Goal: Task Accomplishment & Management: Manage account settings

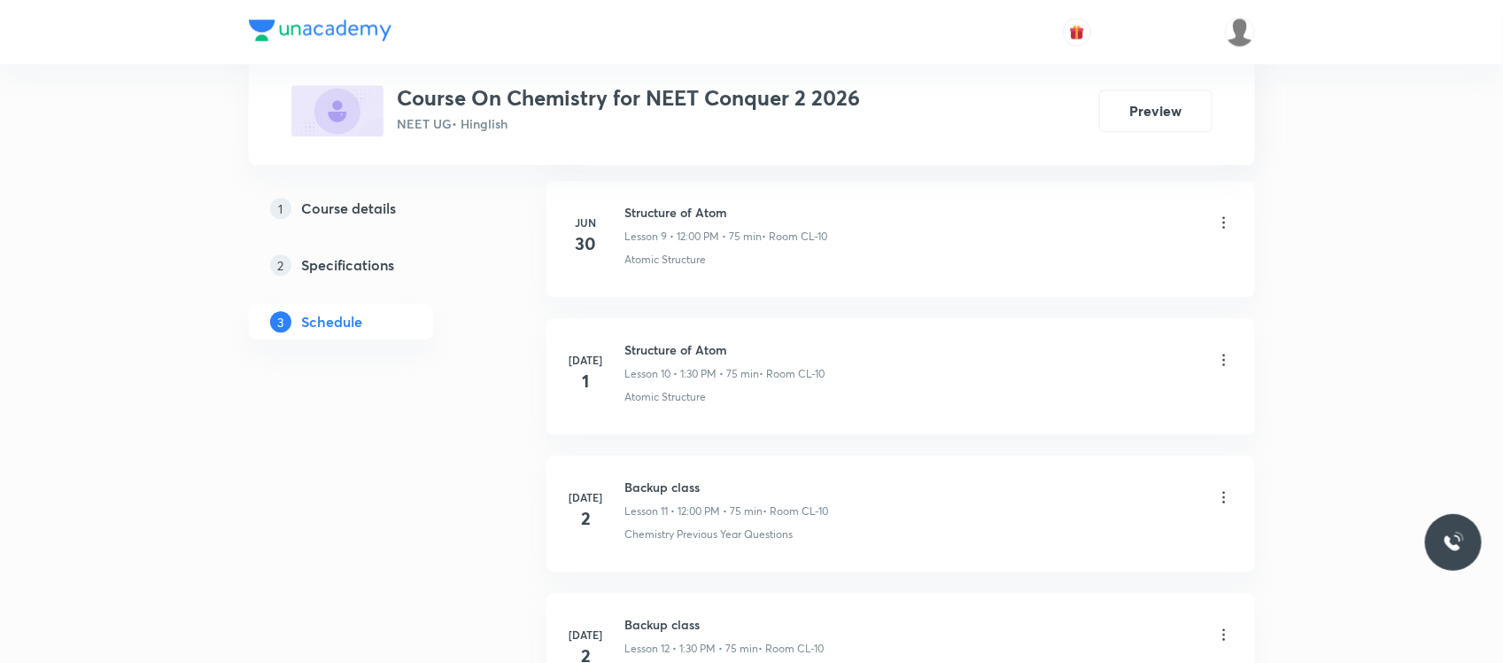
scroll to position [2193, 0]
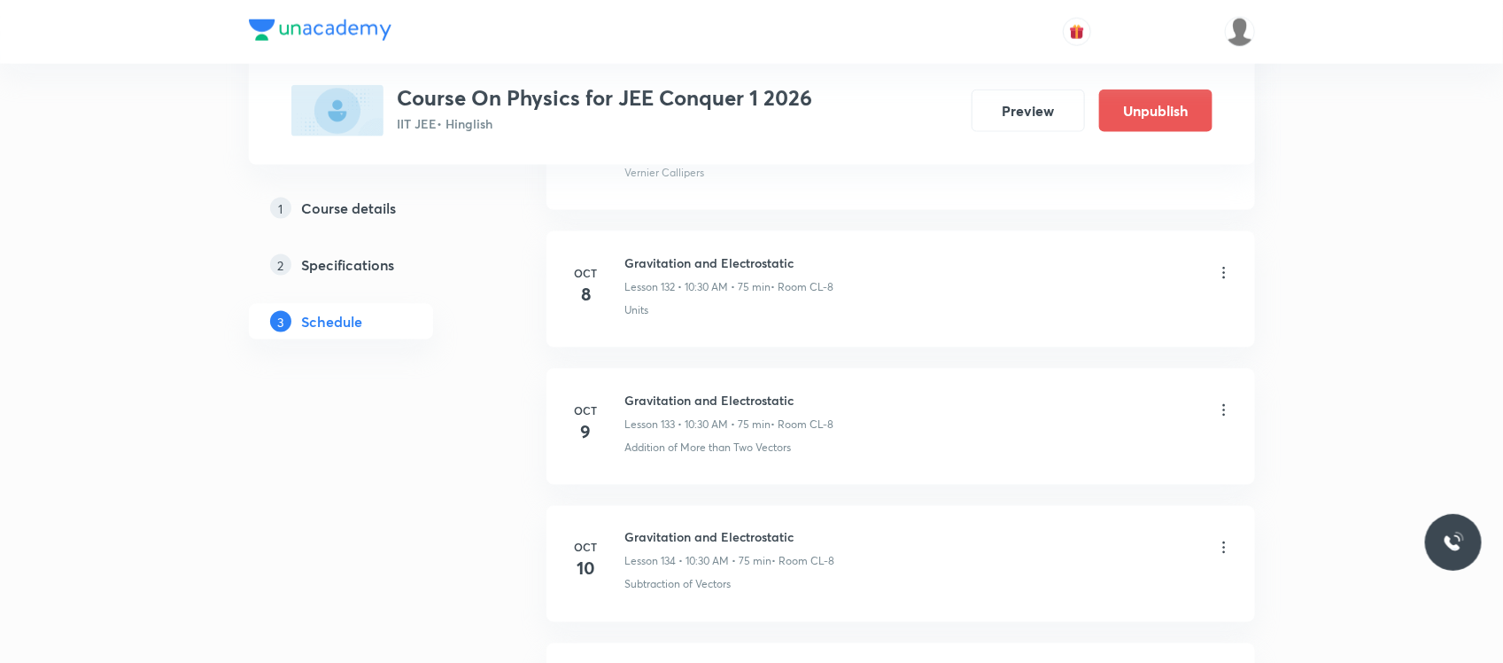
scroll to position [19035, 0]
click at [1223, 276] on icon at bounding box center [1223, 271] width 3 height 12
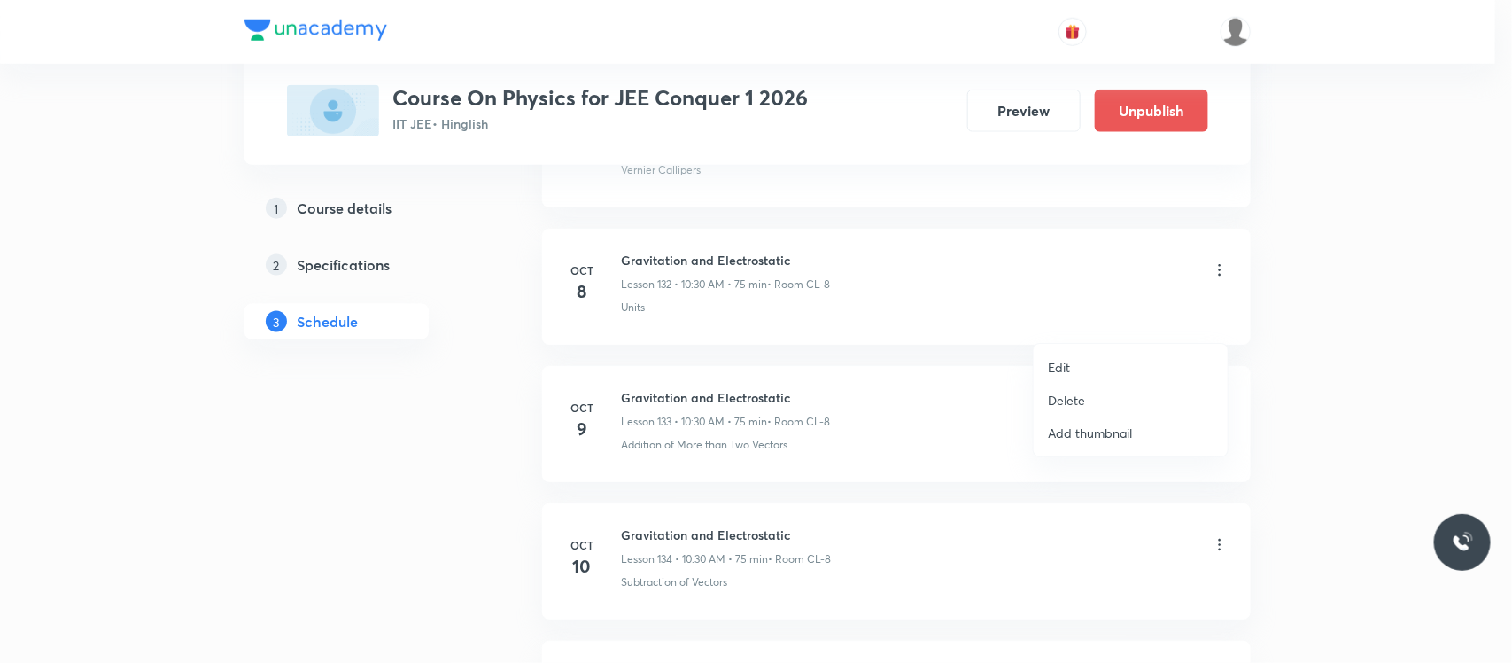
click at [1098, 384] on li "Delete" at bounding box center [1131, 400] width 194 height 33
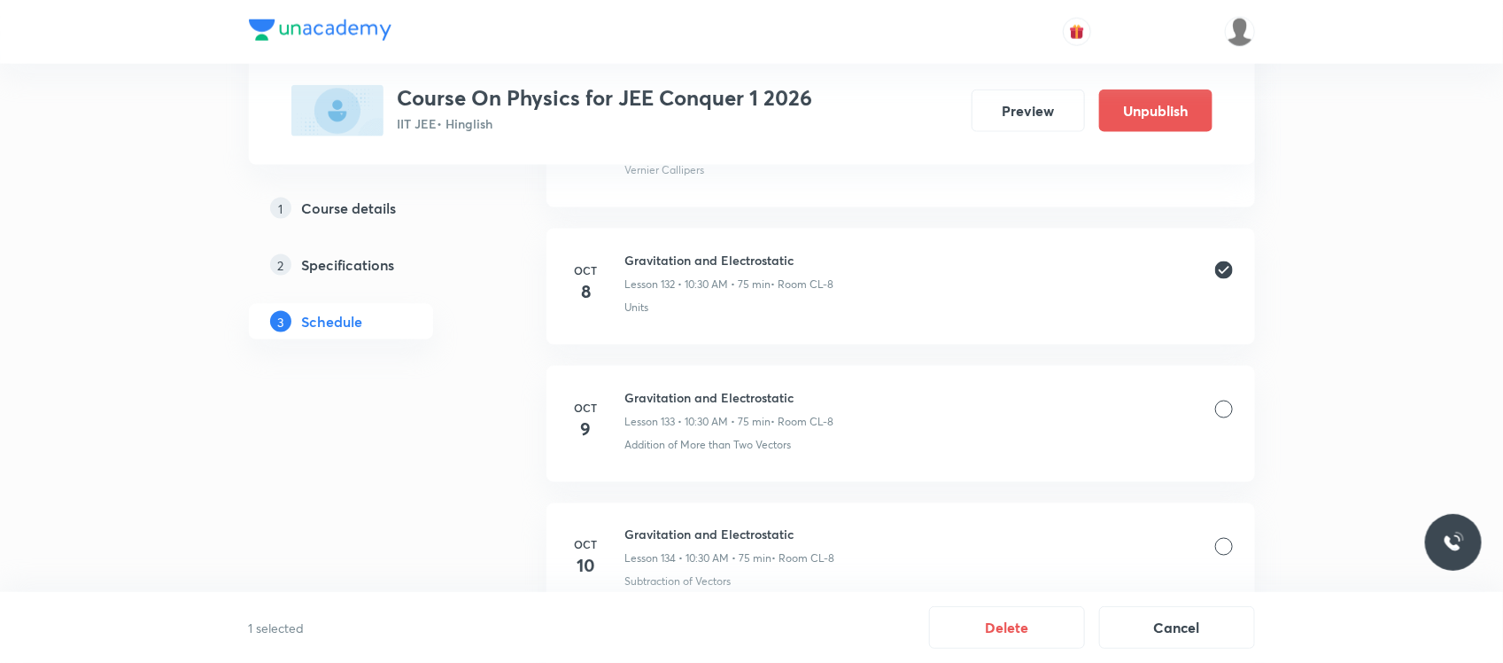
click at [1225, 418] on div at bounding box center [1224, 409] width 18 height 18
click at [1019, 634] on button "Delete" at bounding box center [1007, 625] width 156 height 43
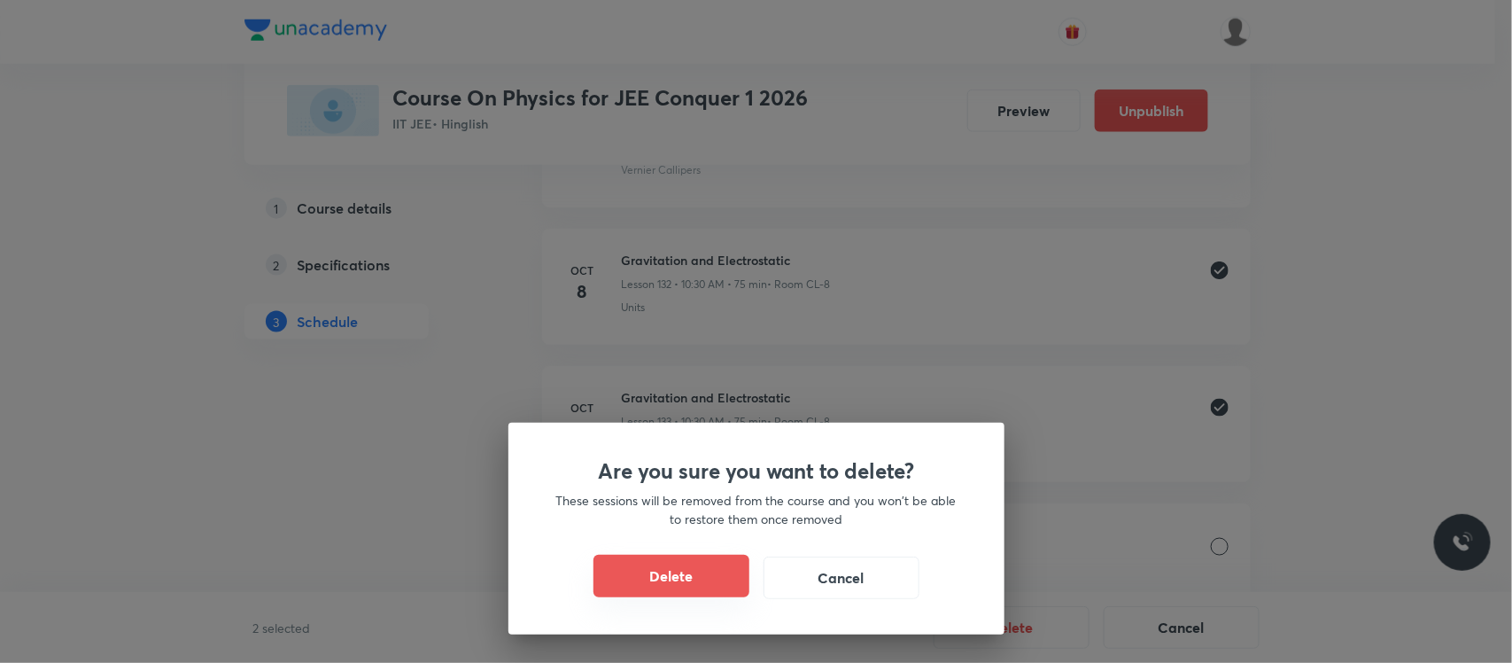
click at [711, 578] on button "Delete" at bounding box center [671, 575] width 156 height 43
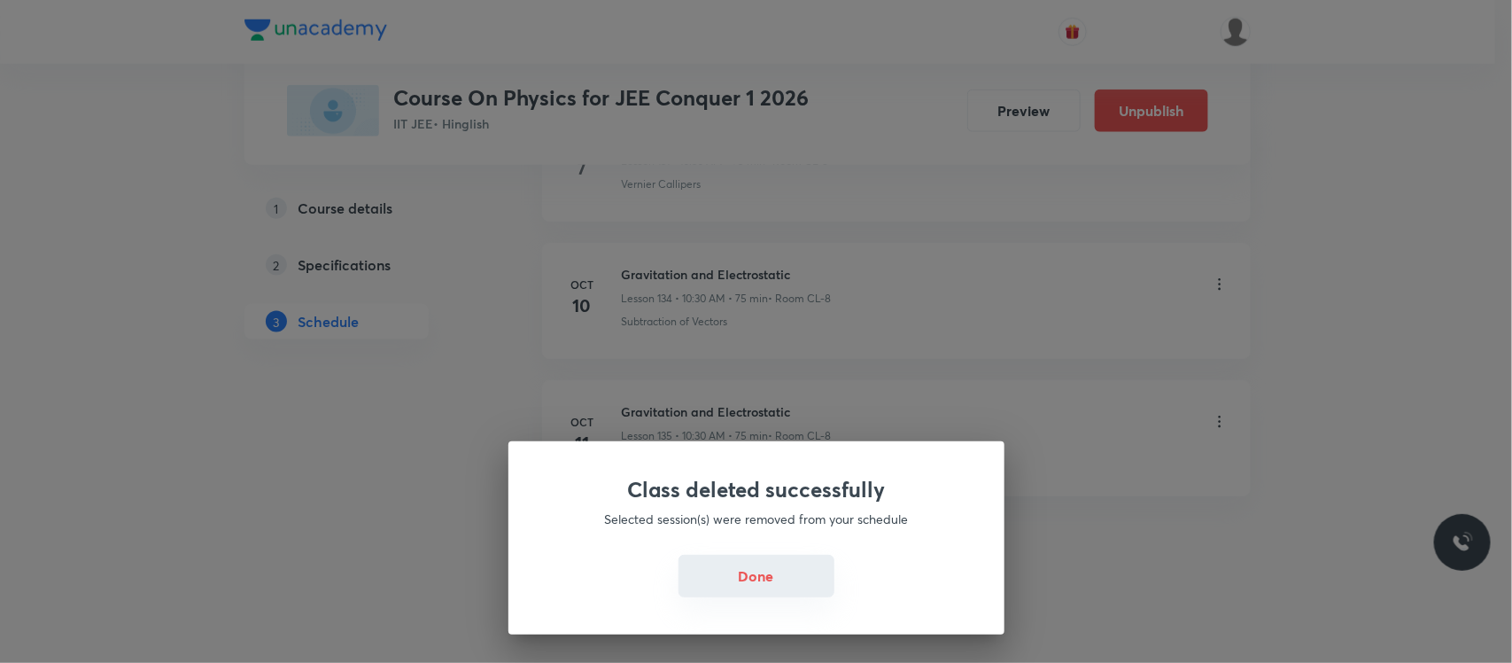
click at [762, 585] on button "Done" at bounding box center [756, 575] width 156 height 43
